Goal: Task Accomplishment & Management: Manage account settings

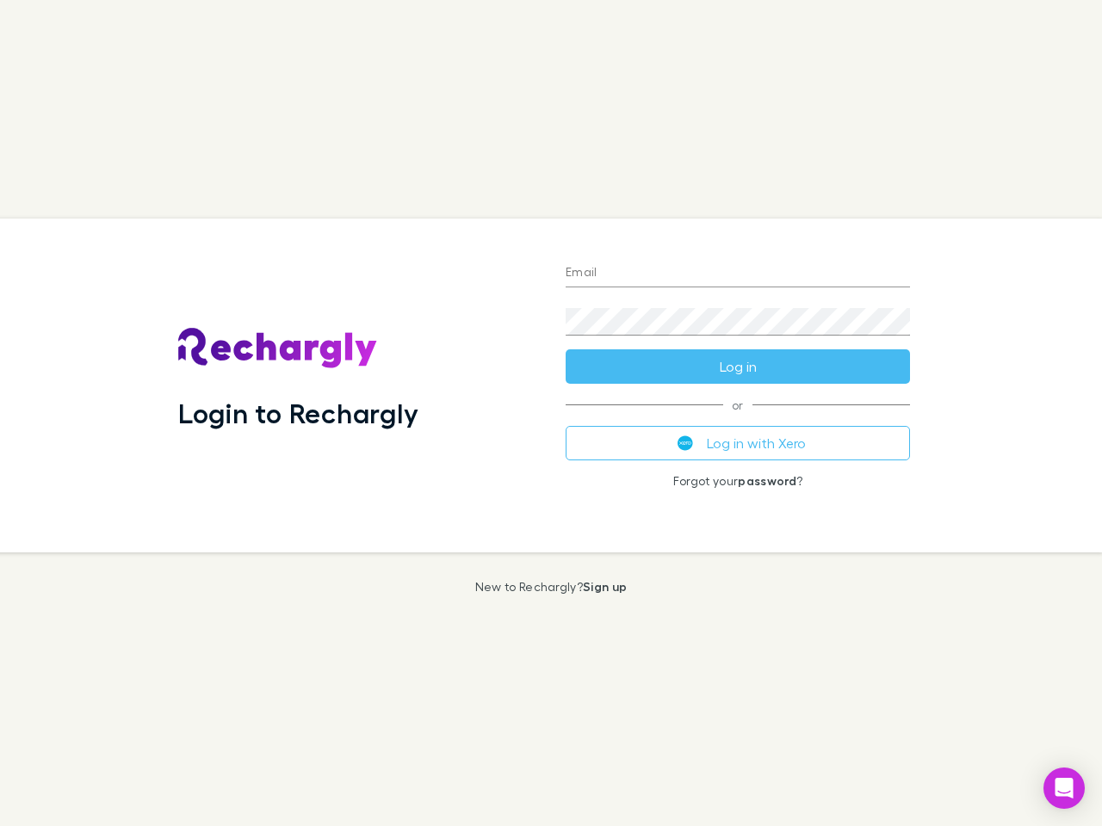
click at [551, 413] on div "Login to Rechargly" at bounding box center [357, 386] width 387 height 334
click at [738, 274] on input "Email" at bounding box center [737, 274] width 344 height 28
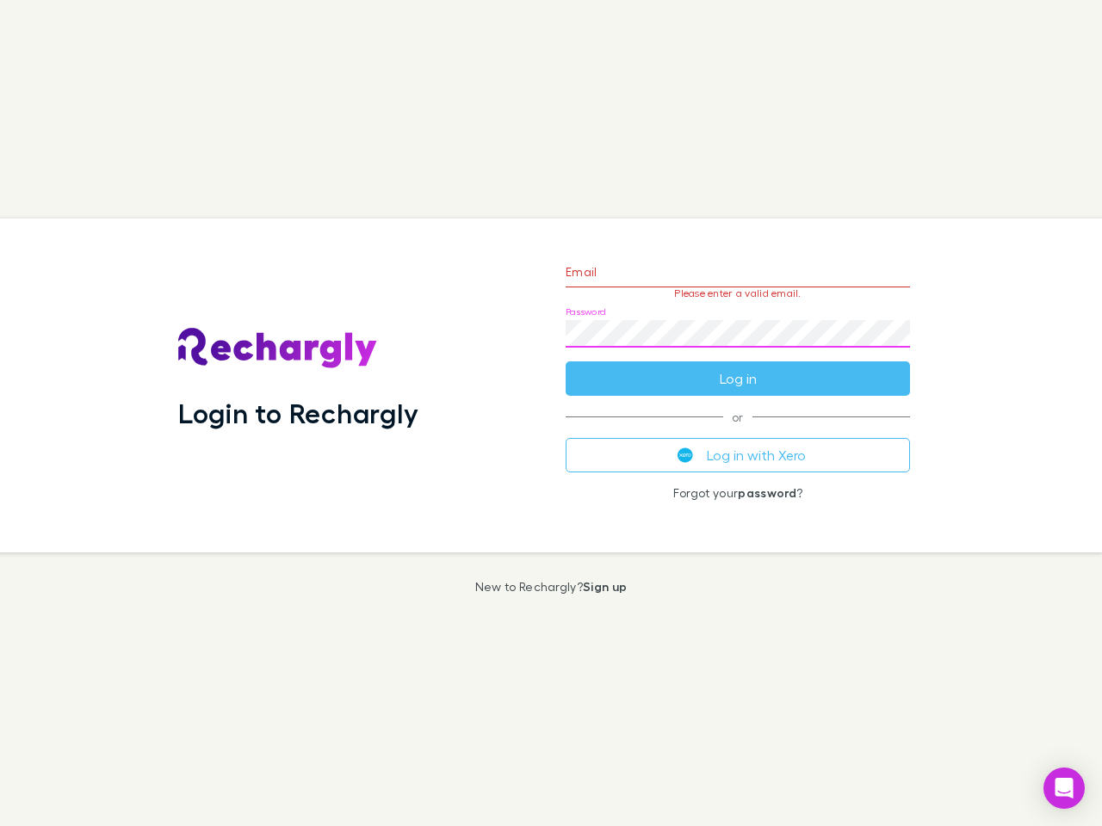
click at [738, 367] on form "Email Please enter a valid email. Password Log in" at bounding box center [737, 321] width 344 height 150
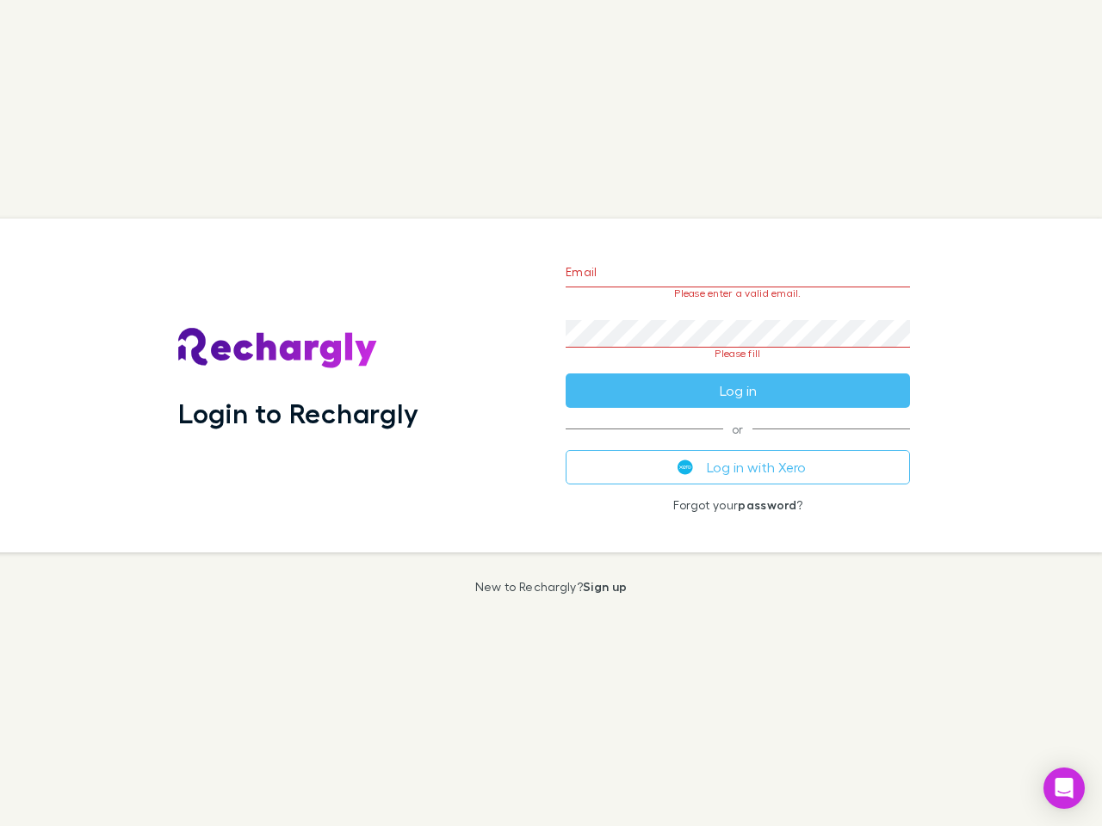
click at [738, 443] on div "Email Please enter a valid email. Password Please fill Log in or Log in with Xe…" at bounding box center [738, 386] width 372 height 334
click at [1064, 788] on icon "Open Intercom Messenger" at bounding box center [1064, 788] width 18 height 21
